Goal: Task Accomplishment & Management: Use online tool/utility

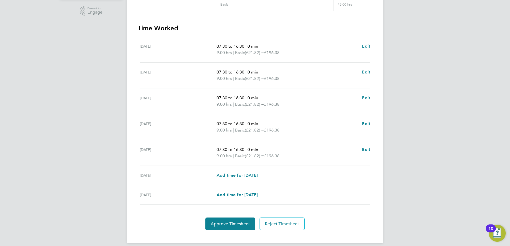
scroll to position [139, 0]
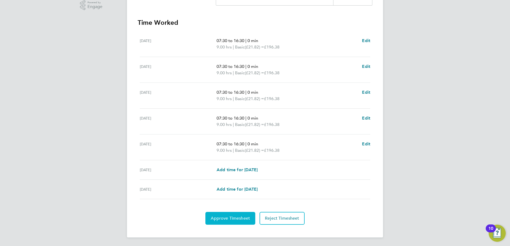
click at [227, 217] on span "Approve Timesheet" at bounding box center [230, 218] width 39 height 5
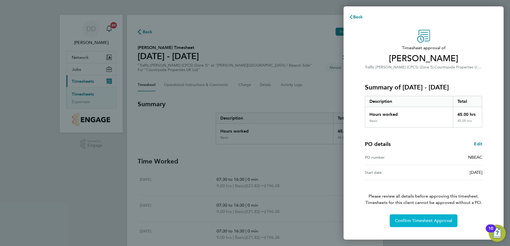
click at [427, 222] on span "Confirm Timesheet Approval" at bounding box center [423, 220] width 57 height 5
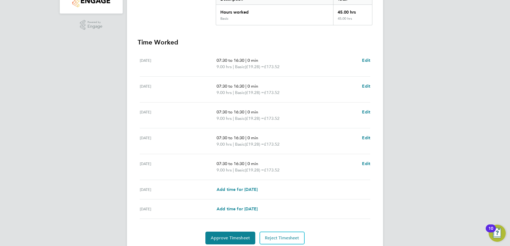
scroll to position [139, 0]
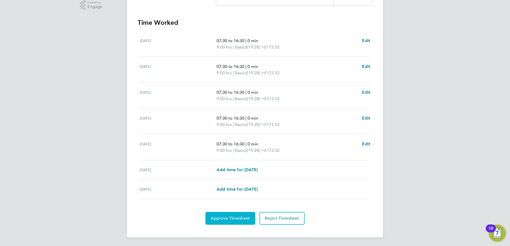
click at [234, 221] on span "Approve Timesheet" at bounding box center [230, 218] width 39 height 5
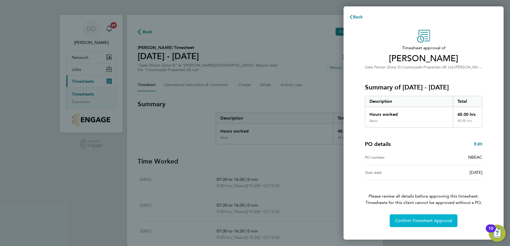
click at [405, 221] on span "Confirm Timesheet Approval" at bounding box center [423, 220] width 57 height 5
